Goal: Task Accomplishment & Management: Manage account settings

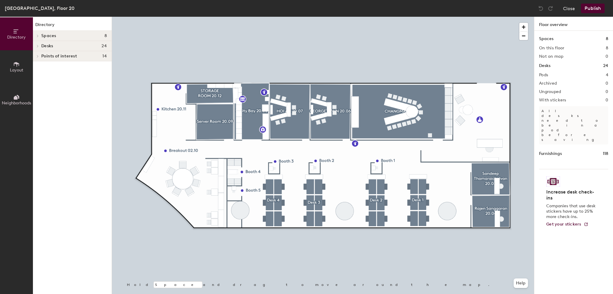
click at [297, 15] on div "Singapore, Floor 20 Close Publish" at bounding box center [306, 8] width 613 height 17
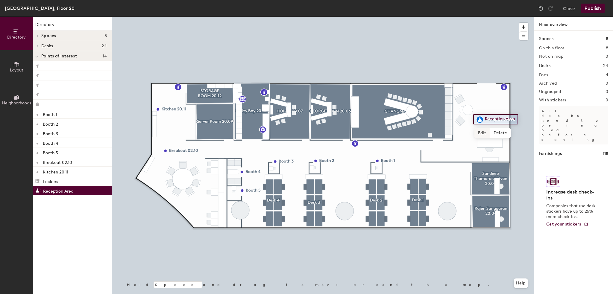
click at [484, 135] on span "Edit" at bounding box center [483, 133] width 16 height 10
click at [515, 119] on input "Reception Area" at bounding box center [503, 119] width 38 height 8
click at [516, 119] on input "Reception Area" at bounding box center [503, 119] width 38 height 8
type input "Reception Area 20.01"
click at [503, 135] on span "Done" at bounding box center [508, 133] width 18 height 10
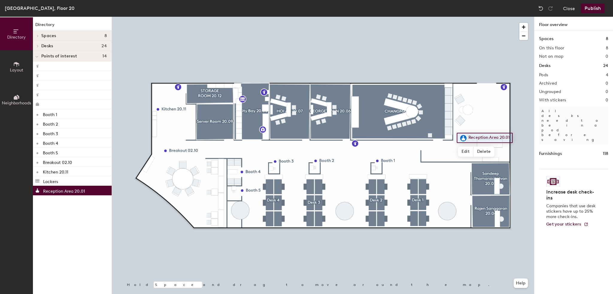
click at [103, 242] on div "Directory Spaces 8 CHANGMAI 20.02 GEORGETOWN 20.06 HOI AN 20.07 Rajen Sanggaran…" at bounding box center [72, 156] width 79 height 278
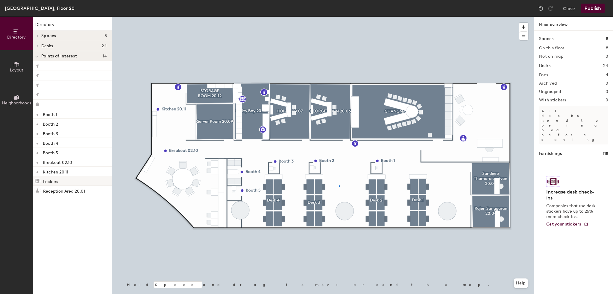
click at [339, 17] on div at bounding box center [323, 17] width 422 height 0
click at [12, 71] on span "Layout" at bounding box center [16, 70] width 13 height 5
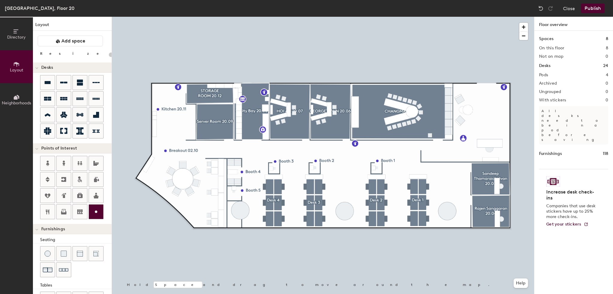
click at [93, 208] on icon at bounding box center [96, 211] width 7 height 7
type input "20"
type input "Workspace 20.05"
click at [334, 17] on div at bounding box center [323, 17] width 422 height 0
click at [330, 17] on div at bounding box center [323, 17] width 422 height 0
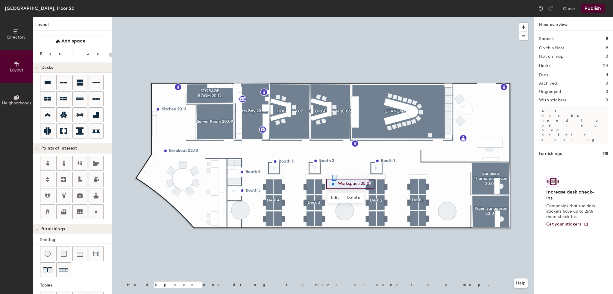
click at [332, 17] on div at bounding box center [323, 17] width 422 height 0
click at [339, 17] on div at bounding box center [323, 17] width 422 height 0
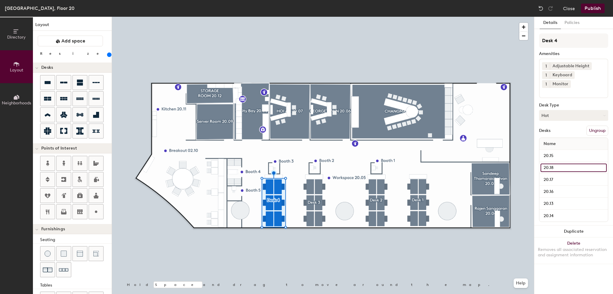
click at [556, 164] on input "20.18" at bounding box center [574, 168] width 66 height 8
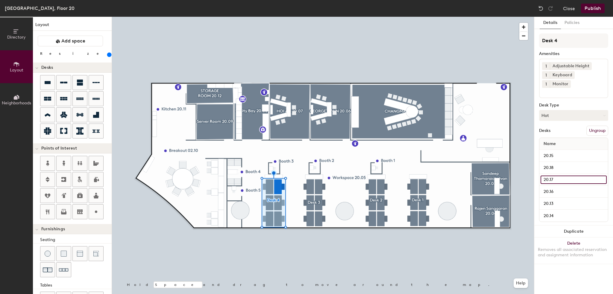
click at [559, 176] on input "20.17" at bounding box center [574, 180] width 66 height 8
click at [562, 188] on input "20.16" at bounding box center [574, 192] width 66 height 8
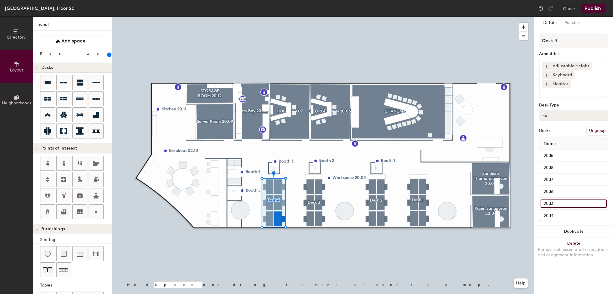
click at [560, 200] on input "20.13" at bounding box center [574, 204] width 66 height 8
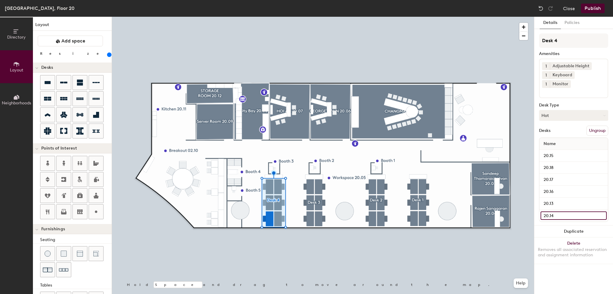
click at [560, 212] on input "20.14" at bounding box center [574, 216] width 66 height 8
click at [422, 17] on div at bounding box center [323, 17] width 422 height 0
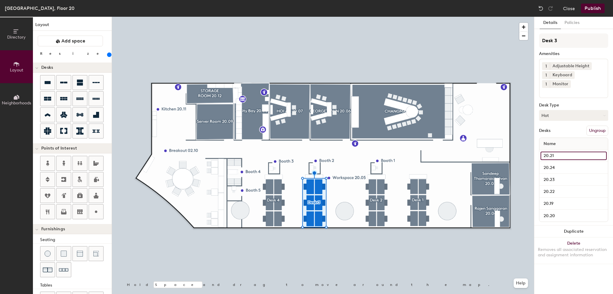
click at [562, 152] on input "20.21" at bounding box center [574, 156] width 66 height 8
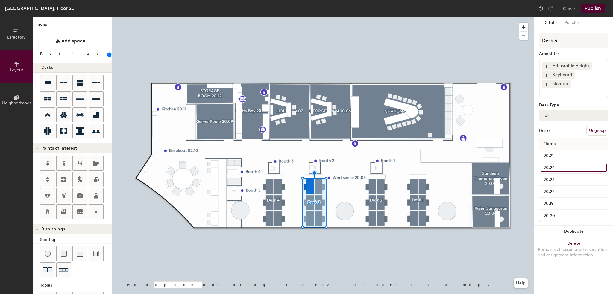
click at [561, 164] on input "20.24" at bounding box center [574, 168] width 66 height 8
click at [559, 176] on input "20.23" at bounding box center [574, 180] width 66 height 8
click at [557, 187] on div "20.22" at bounding box center [574, 192] width 69 height 12
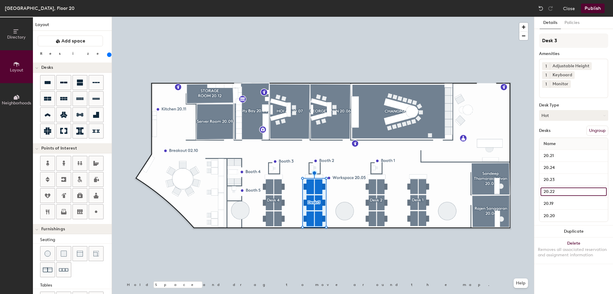
click at [556, 188] on input "20.22" at bounding box center [574, 192] width 66 height 8
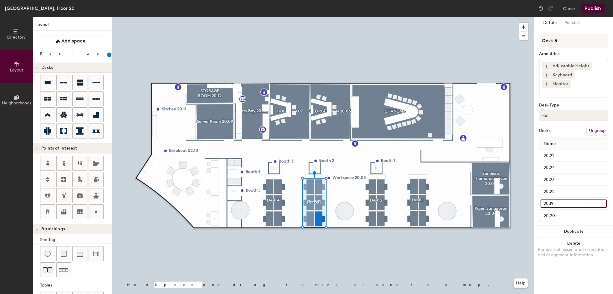
click at [556, 200] on input "20.19" at bounding box center [574, 204] width 66 height 8
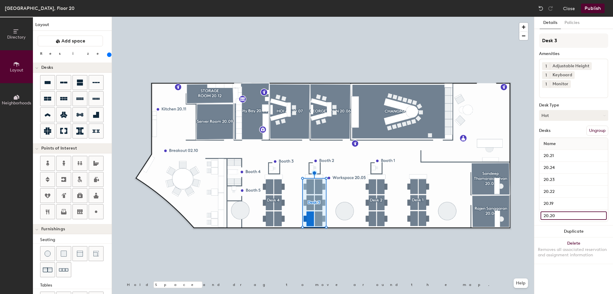
click at [558, 212] on input "20.20" at bounding box center [574, 216] width 66 height 8
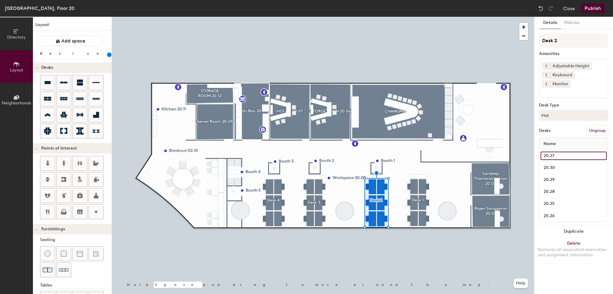
click at [562, 152] on input "20.27" at bounding box center [574, 156] width 66 height 8
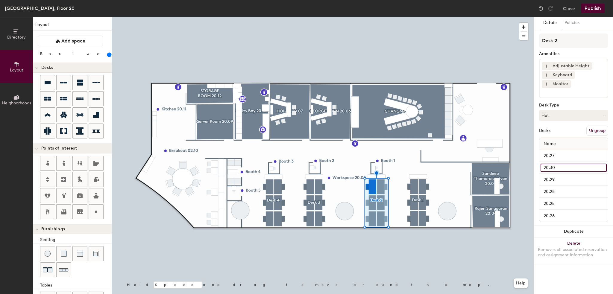
click at [562, 164] on input "20.30" at bounding box center [574, 168] width 66 height 8
click at [561, 176] on input "20.29" at bounding box center [574, 180] width 66 height 8
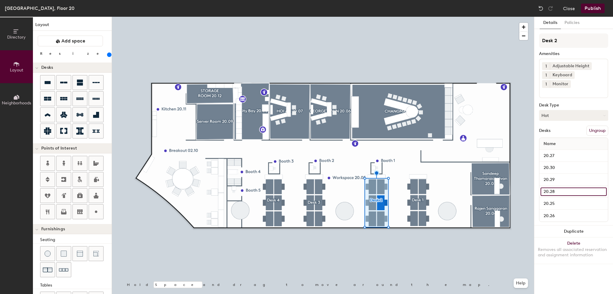
click at [558, 188] on input "20.28" at bounding box center [574, 192] width 66 height 8
click at [558, 200] on input "20.25" at bounding box center [574, 204] width 66 height 8
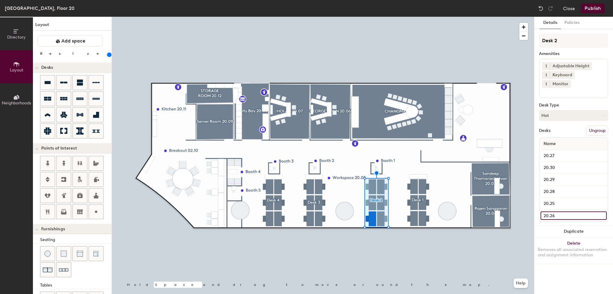
click at [557, 212] on input "20.26" at bounding box center [574, 216] width 66 height 8
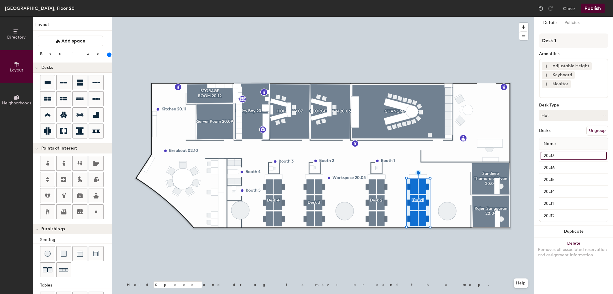
click at [562, 152] on input "20.33" at bounding box center [574, 156] width 66 height 8
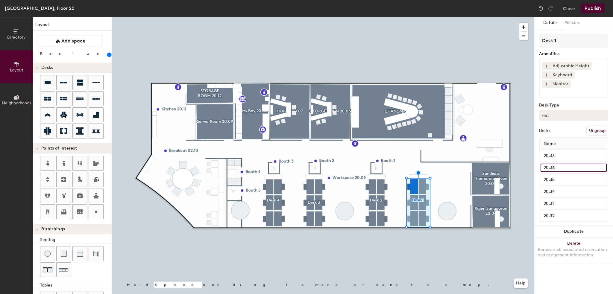
click at [562, 164] on input "20.36" at bounding box center [574, 168] width 66 height 8
click at [560, 175] on div "20.35" at bounding box center [574, 180] width 69 height 12
click at [558, 176] on input "20.35" at bounding box center [574, 180] width 66 height 8
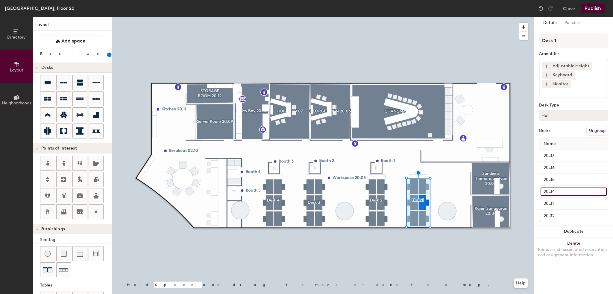
click at [557, 188] on input "20.34" at bounding box center [574, 192] width 66 height 8
click at [559, 200] on input "20.31" at bounding box center [574, 204] width 66 height 8
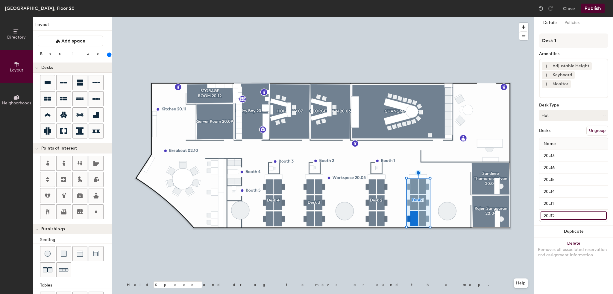
click at [560, 212] on input "20.32" at bounding box center [574, 216] width 66 height 8
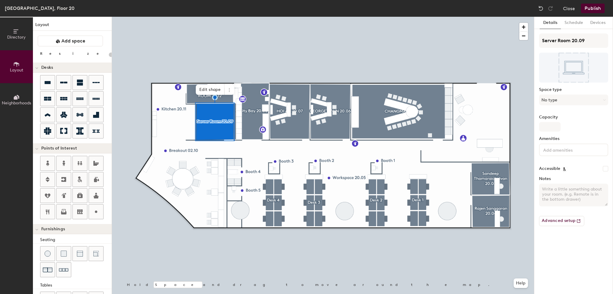
type input "20"
click at [208, 91] on span "Edit shape" at bounding box center [210, 90] width 29 height 10
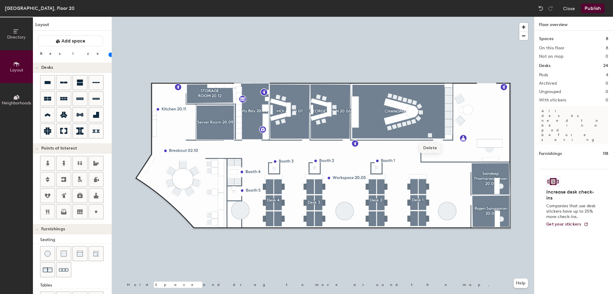
click at [431, 149] on span "Delete" at bounding box center [430, 148] width 21 height 10
click at [357, 17] on div at bounding box center [323, 17] width 422 height 0
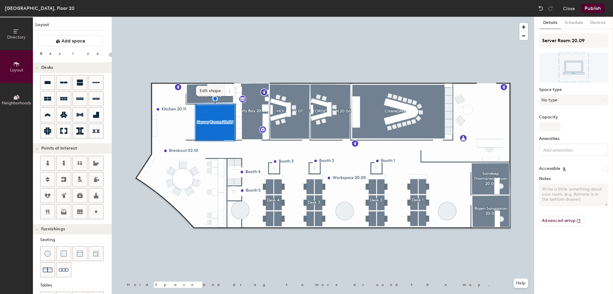
click at [205, 90] on span "Edit shape" at bounding box center [210, 91] width 29 height 10
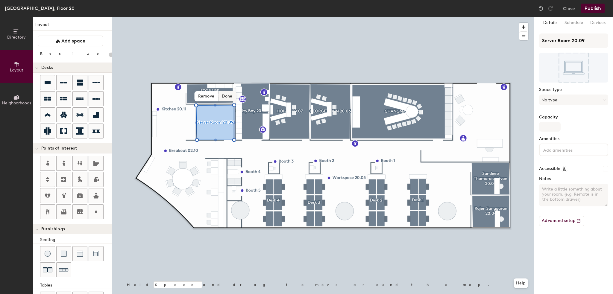
click at [226, 94] on span "Done" at bounding box center [227, 96] width 18 height 10
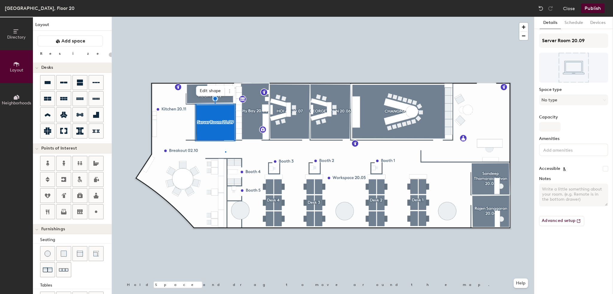
click at [225, 17] on div at bounding box center [323, 17] width 422 height 0
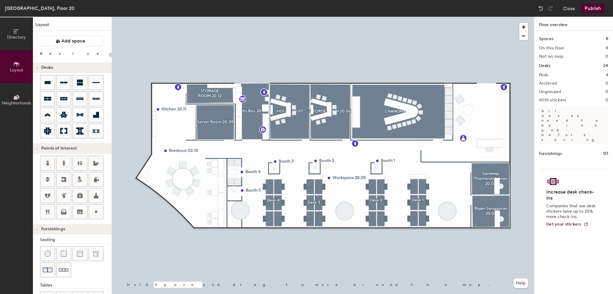
click at [590, 8] on button "Publish" at bounding box center [593, 9] width 24 height 10
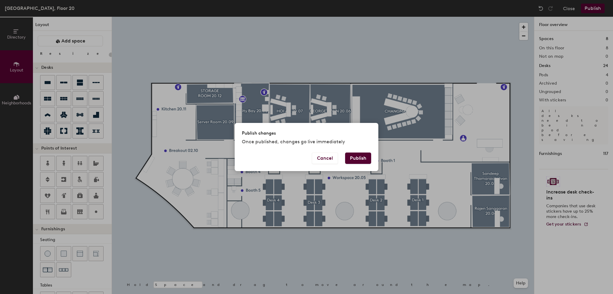
click at [351, 157] on button "Publish" at bounding box center [358, 158] width 26 height 11
type input "20"
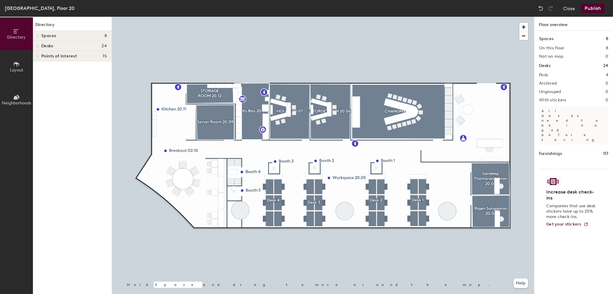
click at [17, 72] on span "Layout" at bounding box center [16, 70] width 13 height 5
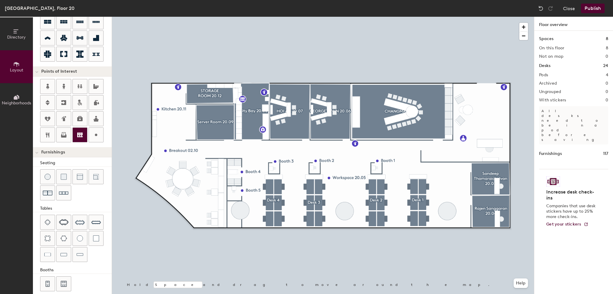
scroll to position [81, 0]
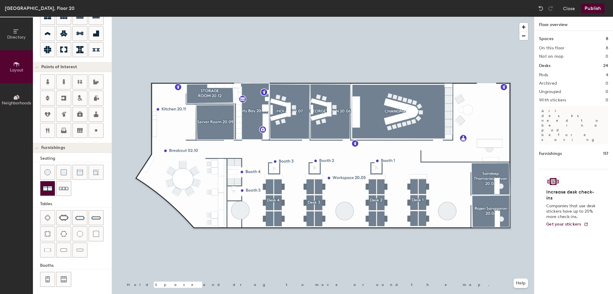
click at [49, 187] on img at bounding box center [48, 189] width 10 height 10
click at [191, 148] on span "Delete" at bounding box center [191, 150] width 21 height 10
click at [289, 17] on div at bounding box center [323, 17] width 422 height 0
click at [590, 8] on button "Publish" at bounding box center [593, 9] width 24 height 10
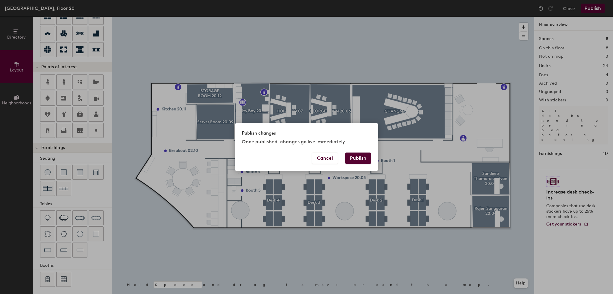
click at [352, 157] on button "Publish" at bounding box center [358, 158] width 26 height 11
type input "20"
